Goal: Use online tool/utility: Utilize a website feature to perform a specific function

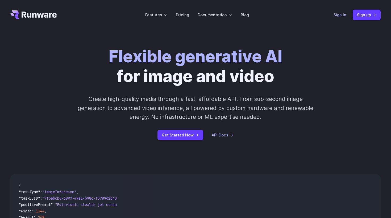
click at [340, 14] on link "Sign in" at bounding box center [340, 15] width 13 height 6
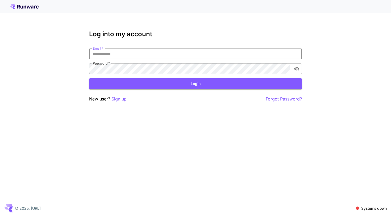
type input "**********"
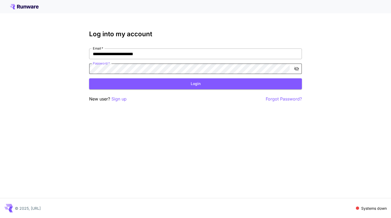
click at [196, 84] on button "Login" at bounding box center [195, 83] width 213 height 11
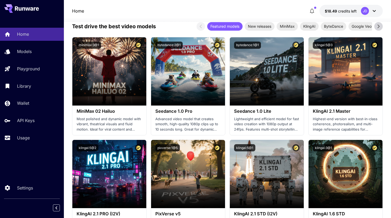
scroll to position [190, 0]
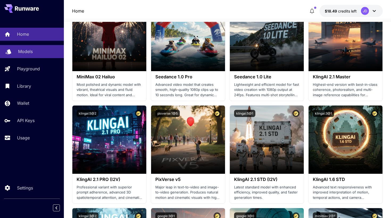
click at [34, 54] on div "Models" at bounding box center [39, 51] width 42 height 6
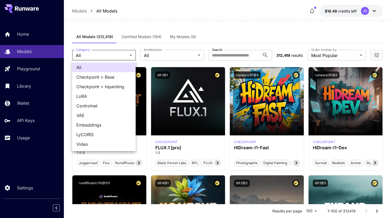
click at [170, 55] on div at bounding box center [195, 109] width 391 height 218
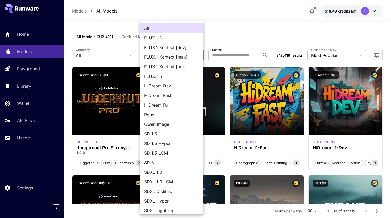
click at [230, 34] on div at bounding box center [195, 109] width 391 height 218
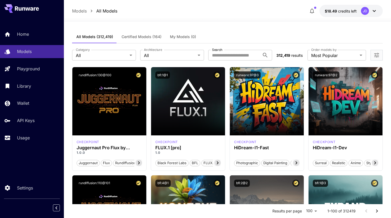
click at [235, 61] on div "**********" at bounding box center [227, 54] width 311 height 23
click at [236, 59] on input "Search" at bounding box center [234, 55] width 52 height 11
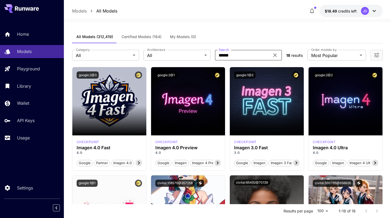
click at [255, 56] on input "******" at bounding box center [242, 55] width 55 height 11
type input "**********"
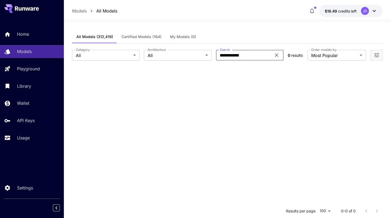
click at [153, 37] on span "Certified Models (164)" at bounding box center [142, 36] width 40 height 5
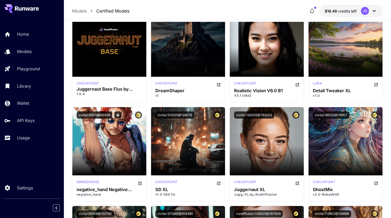
scroll to position [527, 0]
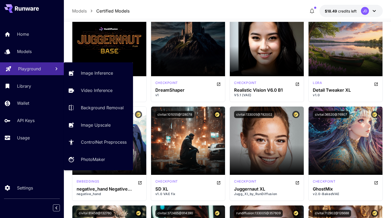
click at [30, 68] on p "Playground" at bounding box center [29, 68] width 23 height 6
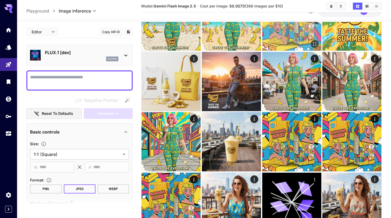
scroll to position [293, 0]
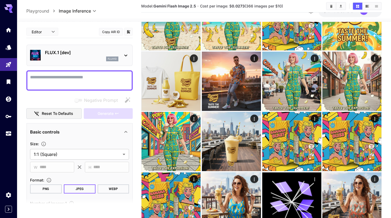
click at [121, 51] on div "FLUX.1 [dev] flux1d" at bounding box center [79, 55] width 99 height 16
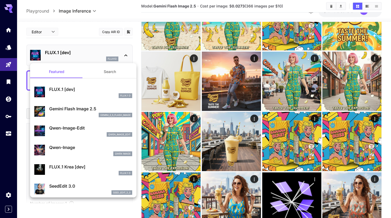
scroll to position [0, 0]
click at [85, 40] on div at bounding box center [195, 109] width 391 height 218
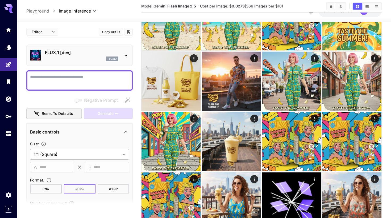
click at [101, 55] on p "FLUX.1 [dev]" at bounding box center [81, 52] width 73 height 6
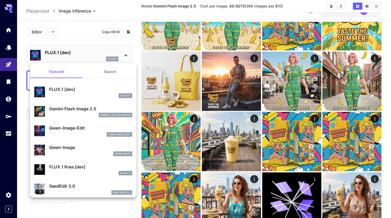
click at [74, 109] on p "Gemini Flash Image 2.5" at bounding box center [90, 108] width 83 height 6
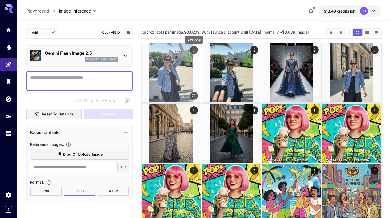
click at [194, 51] on icon "Actions" at bounding box center [193, 49] width 5 height 5
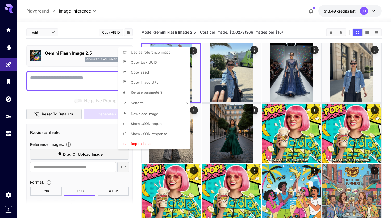
click at [210, 38] on div at bounding box center [195, 109] width 391 height 218
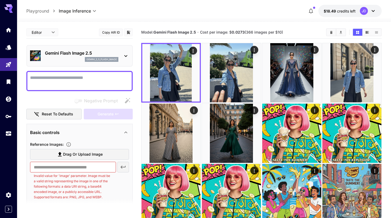
click at [47, 150] on label "Drag or upload image" at bounding box center [79, 154] width 99 height 11
click at [0, 0] on input "Drag or upload image" at bounding box center [0, 0] width 0 height 0
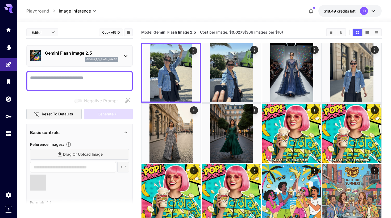
click at [71, 77] on textarea "Negative Prompt" at bounding box center [79, 81] width 99 height 13
type textarea "*"
type input "**********"
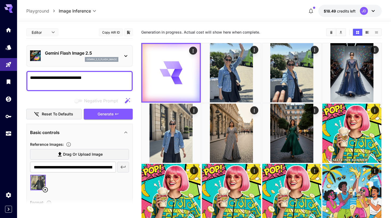
drag, startPoint x: 65, startPoint y: 77, endPoint x: 94, endPoint y: 77, distance: 29.0
click at [94, 77] on textarea "**********" at bounding box center [79, 81] width 99 height 13
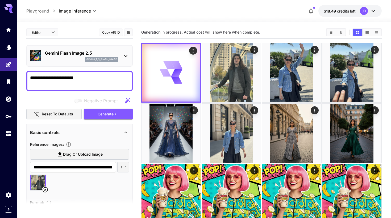
drag, startPoint x: 65, startPoint y: 77, endPoint x: 94, endPoint y: 77, distance: 28.5
click at [94, 77] on textarea "**********" at bounding box center [79, 81] width 99 height 13
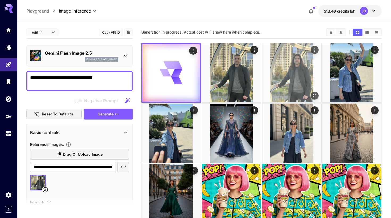
click at [282, 74] on img at bounding box center [292, 72] width 59 height 59
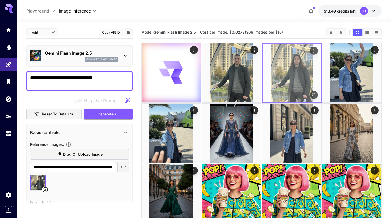
click at [313, 94] on icon "Open in fullscreen" at bounding box center [313, 94] width 5 height 5
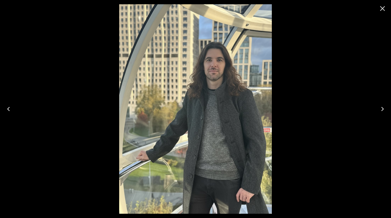
click at [380, 10] on icon "Close" at bounding box center [383, 8] width 9 height 9
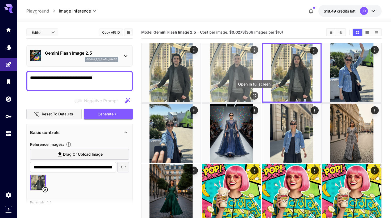
click at [253, 95] on icon "Open in fullscreen" at bounding box center [254, 95] width 3 height 3
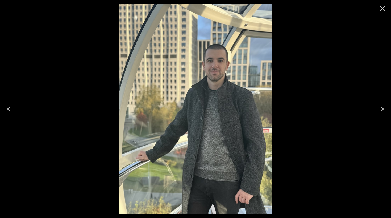
click at [382, 8] on icon "Close" at bounding box center [383, 8] width 9 height 9
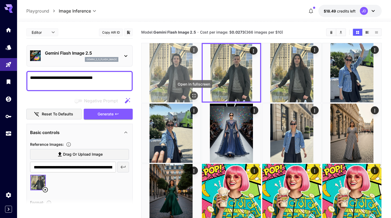
click at [194, 96] on icon "Open in fullscreen" at bounding box center [193, 95] width 5 height 5
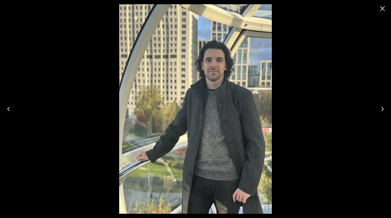
click at [383, 10] on icon "Close" at bounding box center [383, 8] width 9 height 9
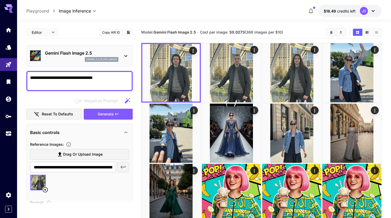
drag, startPoint x: 83, startPoint y: 77, endPoint x: 130, endPoint y: 77, distance: 47.1
click at [129, 77] on div "**********" at bounding box center [79, 81] width 106 height 20
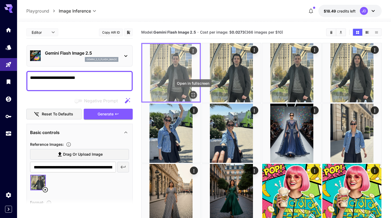
type textarea "**********"
click at [193, 96] on icon "Open in fullscreen" at bounding box center [193, 94] width 5 height 5
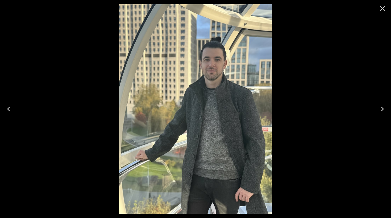
click at [380, 107] on icon "Next" at bounding box center [383, 109] width 9 height 9
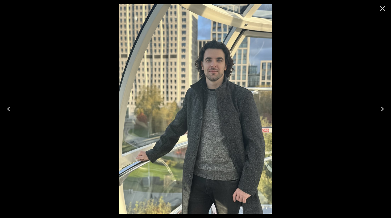
click at [380, 107] on icon "Next" at bounding box center [383, 109] width 9 height 9
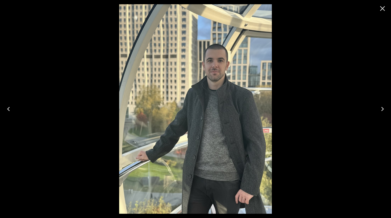
click at [380, 107] on icon "Next" at bounding box center [383, 109] width 9 height 9
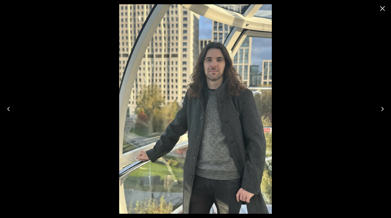
click at [11, 109] on icon "Previous" at bounding box center [8, 109] width 9 height 9
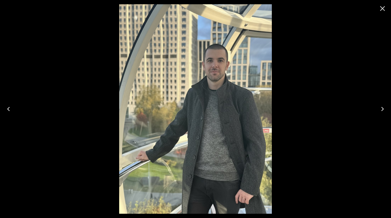
click at [11, 109] on icon "Previous" at bounding box center [8, 109] width 9 height 9
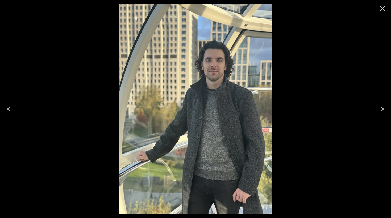
click at [11, 108] on icon "Previous" at bounding box center [8, 109] width 9 height 9
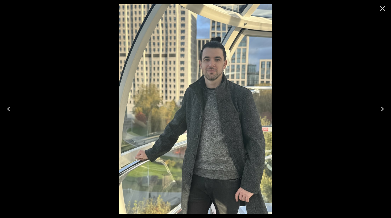
click at [385, 107] on icon "Next" at bounding box center [383, 109] width 9 height 9
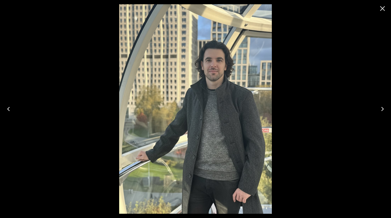
click at [382, 108] on icon "Next" at bounding box center [383, 109] width 9 height 9
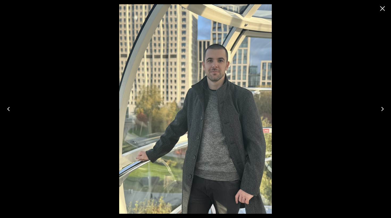
click at [382, 108] on icon "Next" at bounding box center [383, 109] width 9 height 9
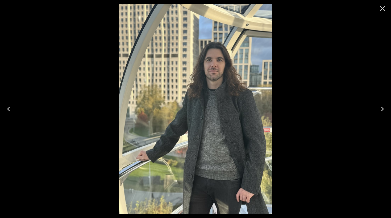
click at [7, 109] on icon "Previous" at bounding box center [8, 109] width 9 height 9
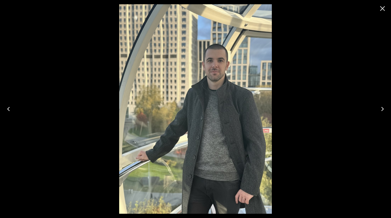
click at [5, 110] on icon "Previous" at bounding box center [8, 109] width 9 height 9
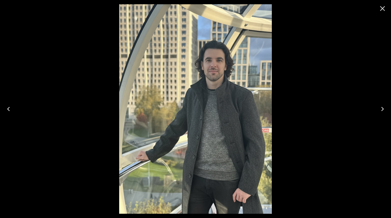
drag, startPoint x: 101, startPoint y: 122, endPoint x: 51, endPoint y: 70, distance: 71.7
click at [100, 122] on div at bounding box center [195, 109] width 391 height 218
click at [380, 11] on icon "Close" at bounding box center [383, 8] width 9 height 9
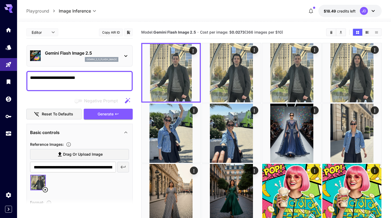
drag, startPoint x: 70, startPoint y: 78, endPoint x: 97, endPoint y: 79, distance: 27.5
click at [97, 79] on textarea "**********" at bounding box center [79, 81] width 99 height 13
click at [104, 112] on span "Generate" at bounding box center [106, 114] width 16 height 7
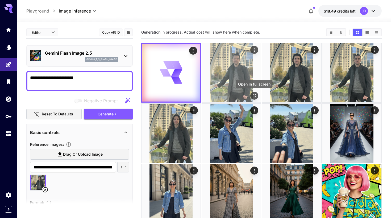
click at [255, 95] on icon "Open in fullscreen" at bounding box center [254, 95] width 5 height 5
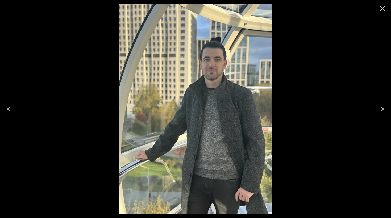
click at [382, 10] on icon "Close" at bounding box center [383, 8] width 9 height 9
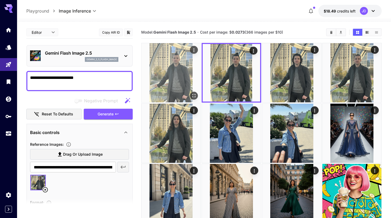
click at [195, 95] on icon "Open in fullscreen" at bounding box center [193, 95] width 5 height 5
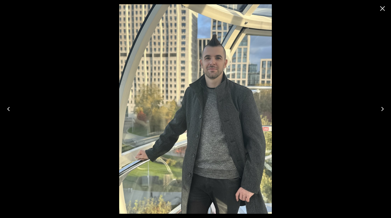
click at [383, 9] on icon "Close" at bounding box center [382, 8] width 5 height 5
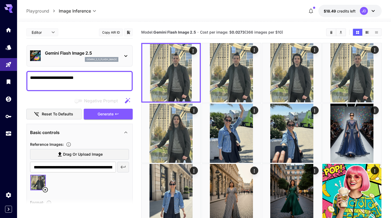
click at [109, 75] on textarea "**********" at bounding box center [79, 81] width 99 height 13
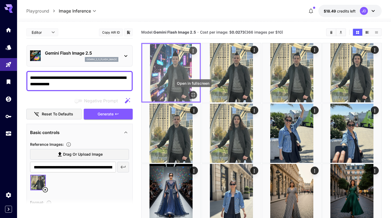
type textarea "**********"
click at [194, 95] on icon "Open in fullscreen" at bounding box center [193, 94] width 5 height 5
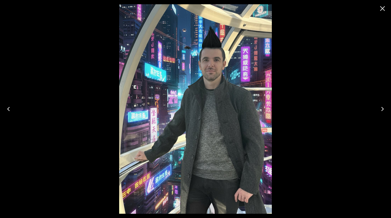
click at [381, 11] on icon "Close" at bounding box center [383, 8] width 9 height 9
